Goal: Task Accomplishment & Management: Use online tool/utility

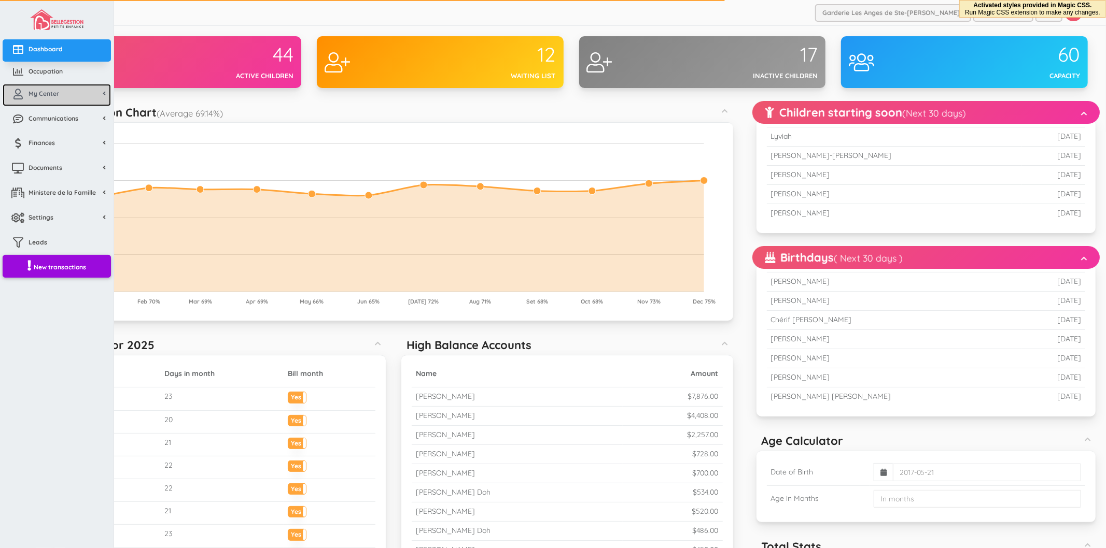
click at [24, 91] on icon at bounding box center [18, 94] width 21 height 10
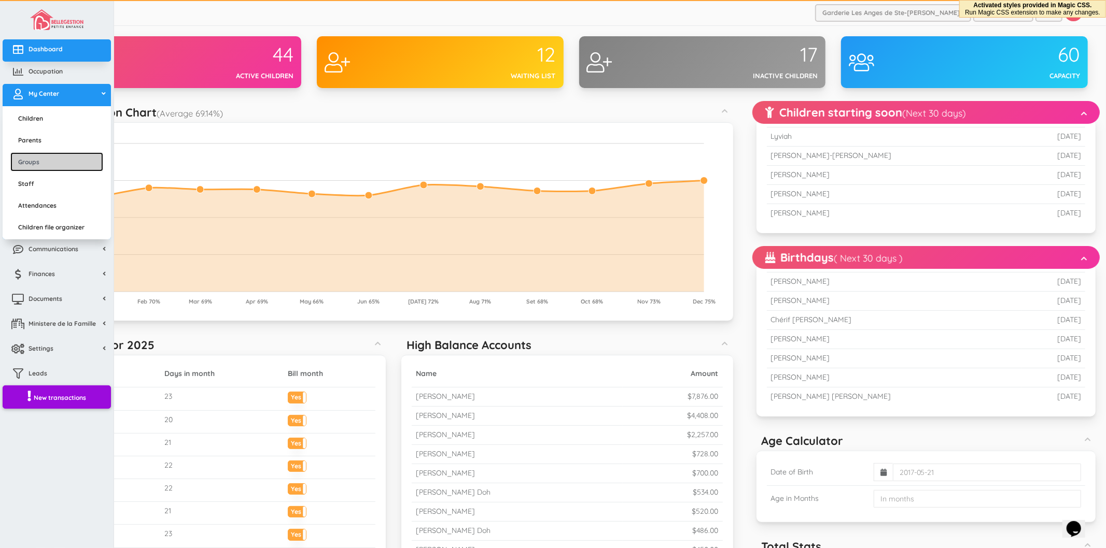
click at [49, 156] on link "Groups" at bounding box center [56, 161] width 93 height 19
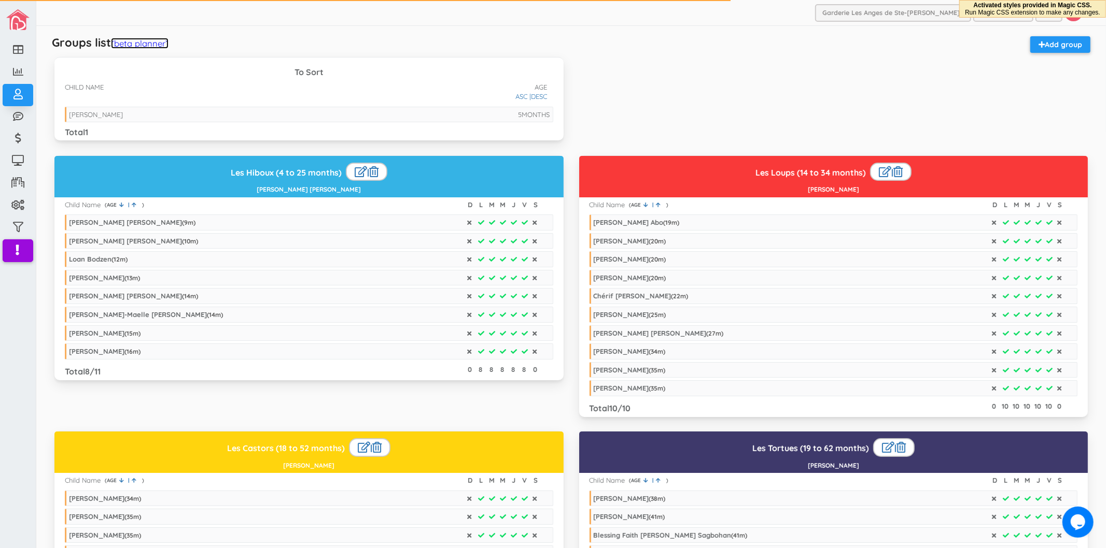
click at [129, 42] on link "(beta planner)" at bounding box center [140, 43] width 58 height 11
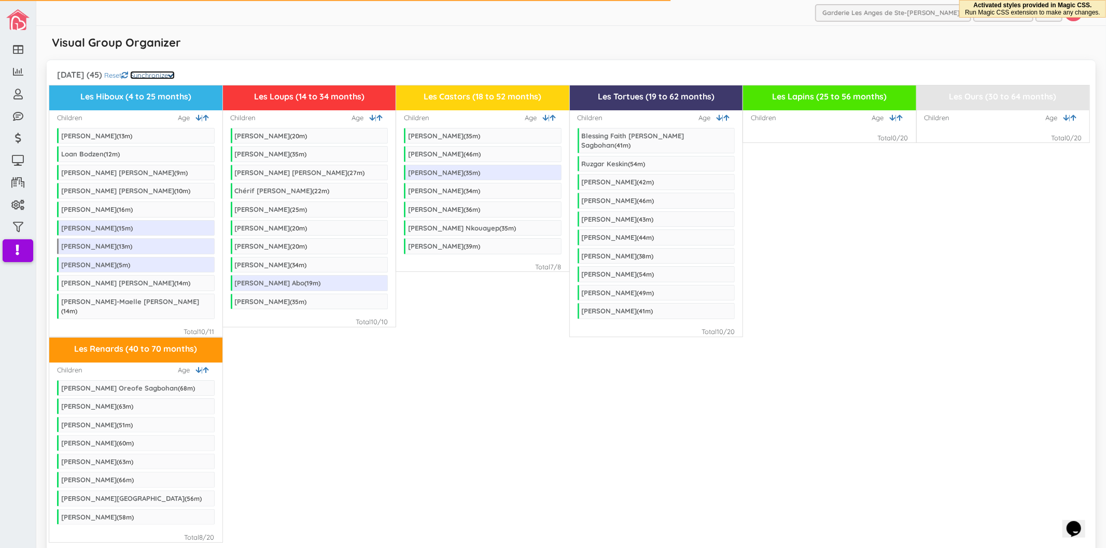
click at [175, 78] on link "Synchronize" at bounding box center [152, 75] width 45 height 8
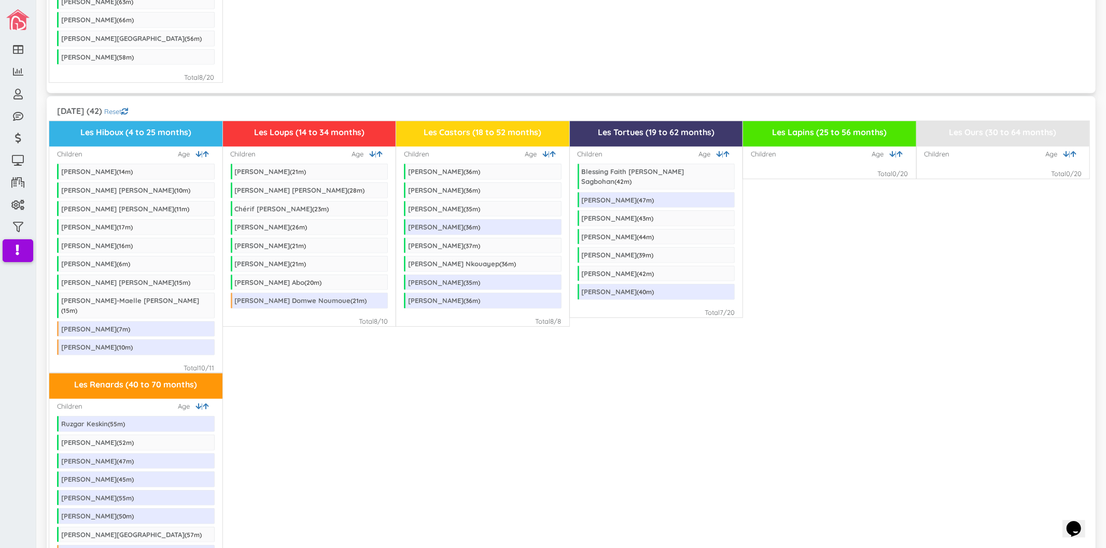
scroll to position [288, 0]
